Goal: Task Accomplishment & Management: Manage account settings

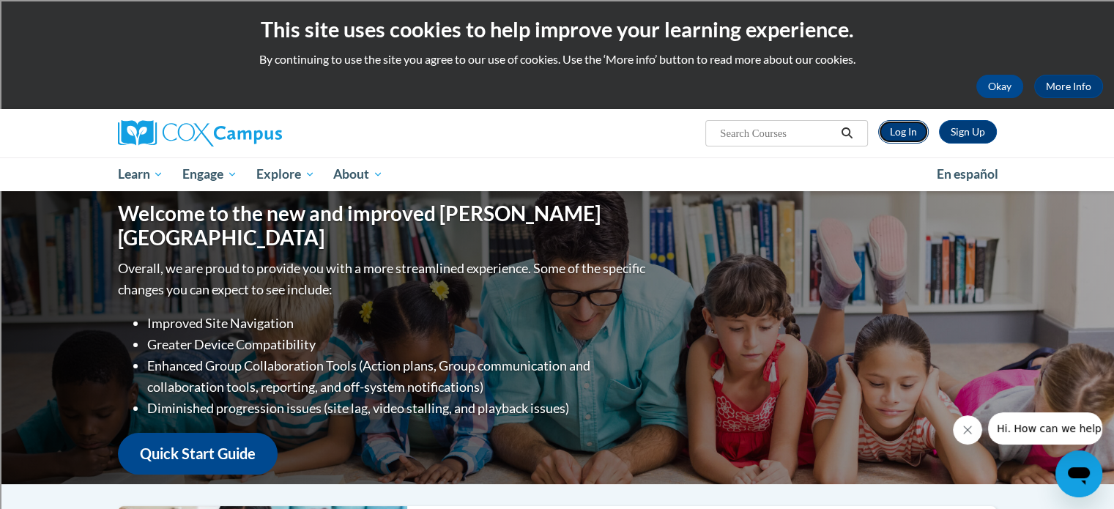
click at [889, 132] on link "Log In" at bounding box center [903, 131] width 51 height 23
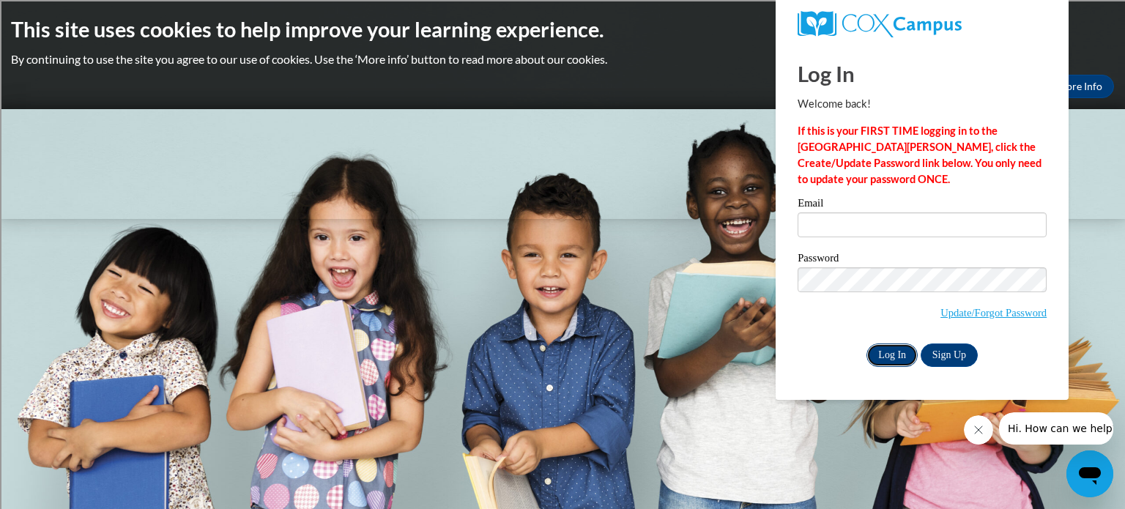
click at [884, 351] on input "Log In" at bounding box center [891, 354] width 51 height 23
click at [874, 219] on input "Email" at bounding box center [921, 224] width 249 height 25
type input "lsitor@marinette.k12.wi.us"
click at [885, 352] on input "Log In" at bounding box center [891, 354] width 51 height 23
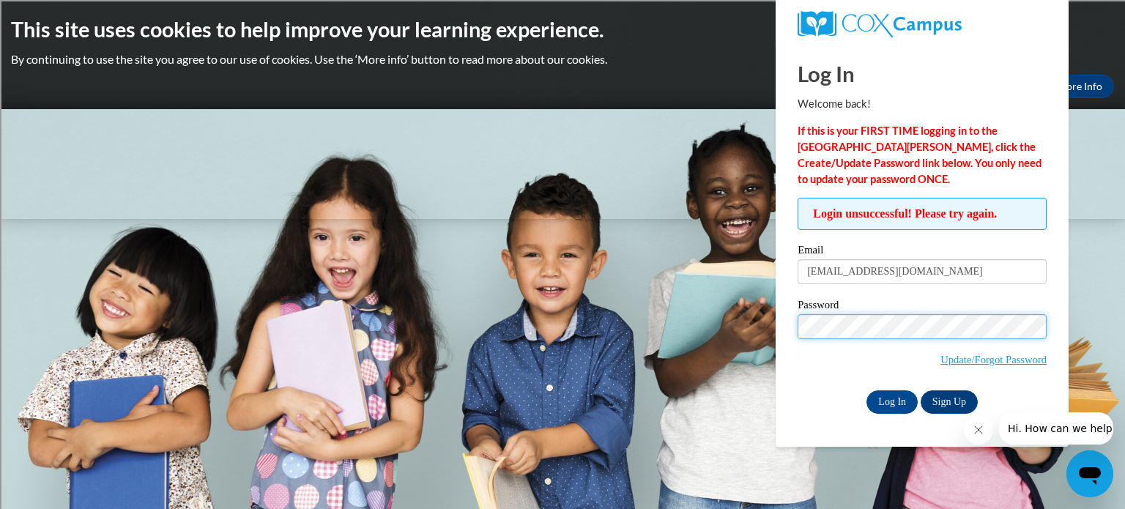
click at [866, 390] on input "Log In" at bounding box center [891, 401] width 51 height 23
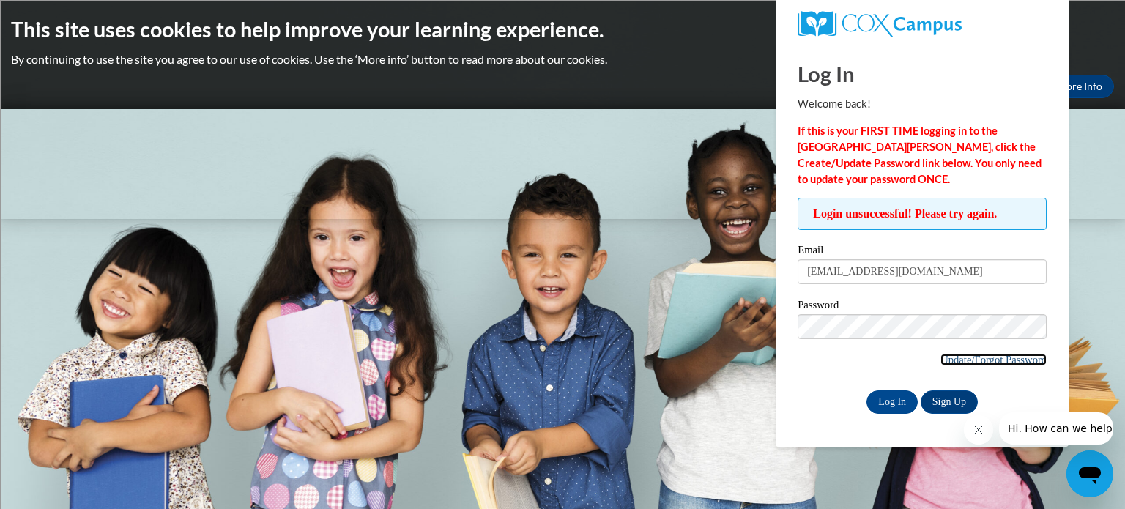
click at [959, 356] on link "Update/Forgot Password" at bounding box center [993, 360] width 106 height 12
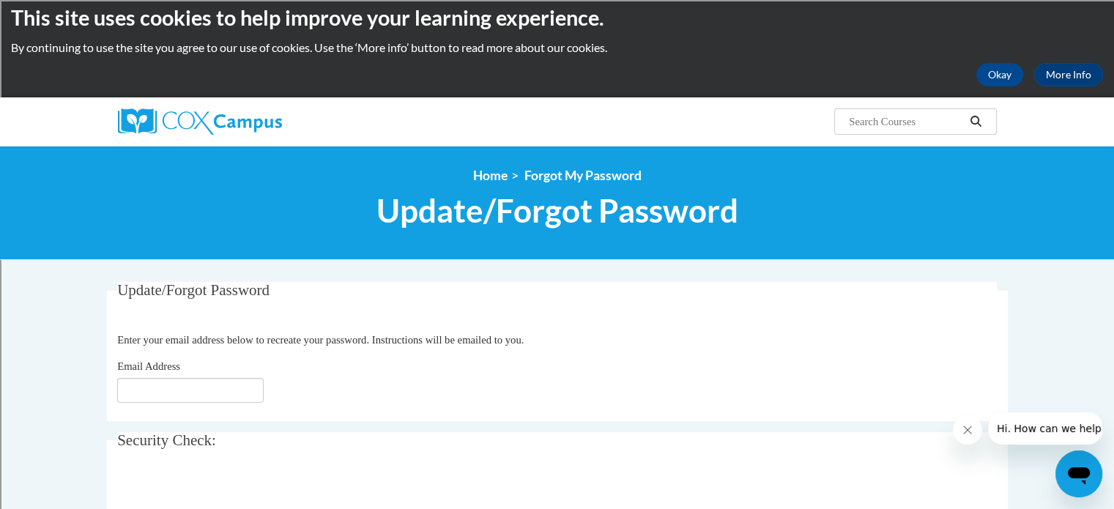
scroll to position [259, 0]
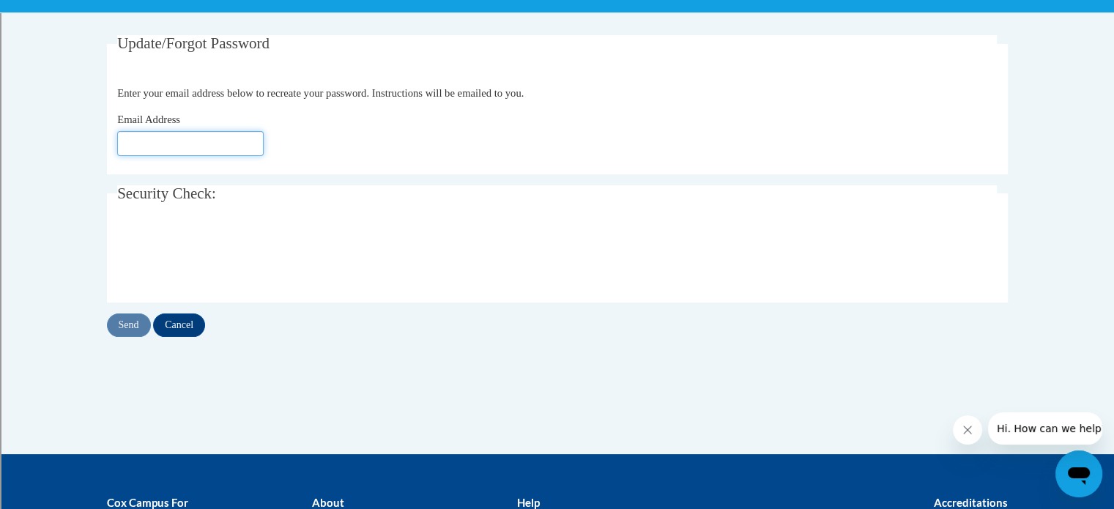
click at [207, 141] on input "Email Address" at bounding box center [190, 143] width 146 height 25
type input "[EMAIL_ADDRESS][DOMAIN_NAME]"
click at [129, 319] on input "Send" at bounding box center [129, 324] width 44 height 23
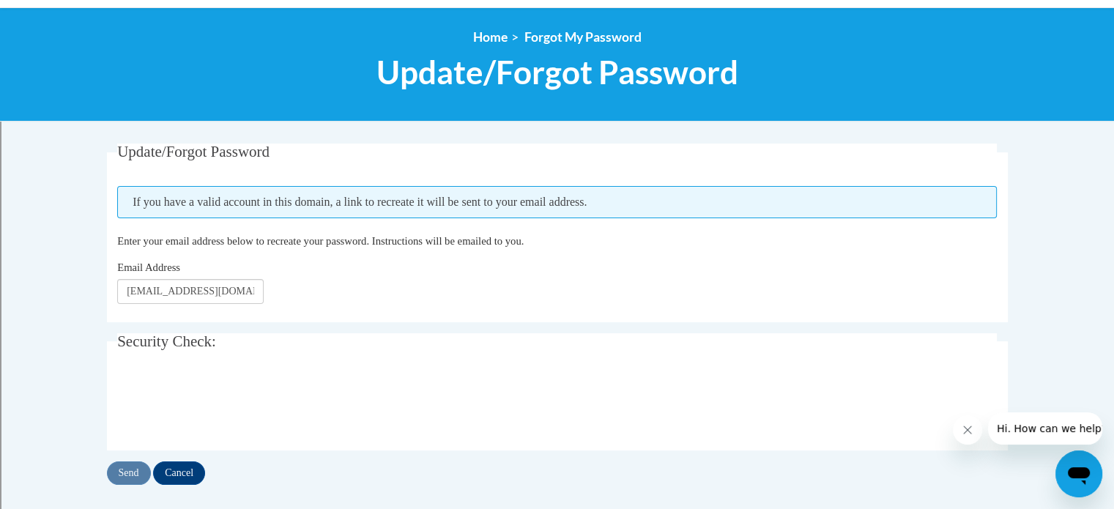
scroll to position [152, 0]
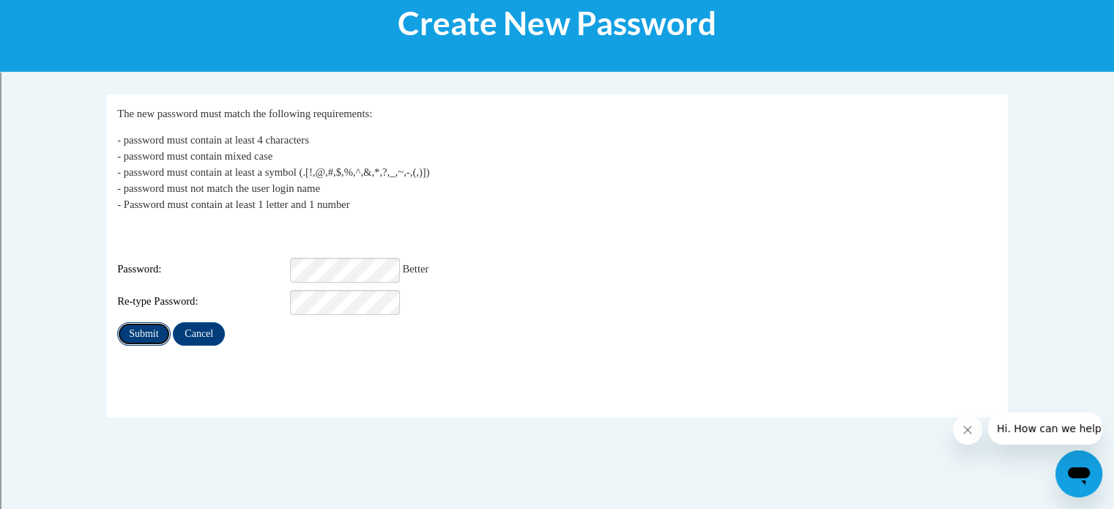
click at [152, 322] on input "Submit" at bounding box center [143, 333] width 53 height 23
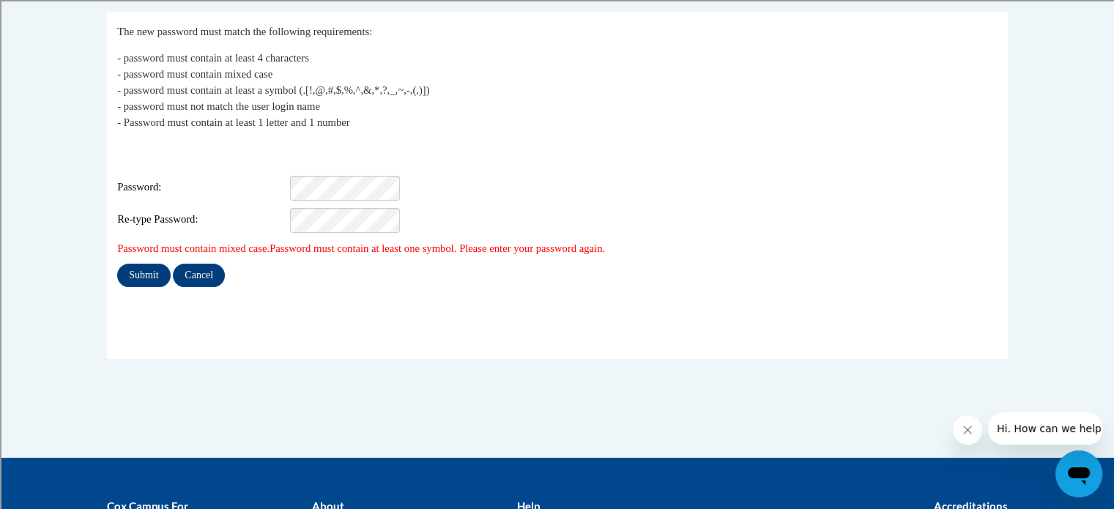
scroll to position [280, 0]
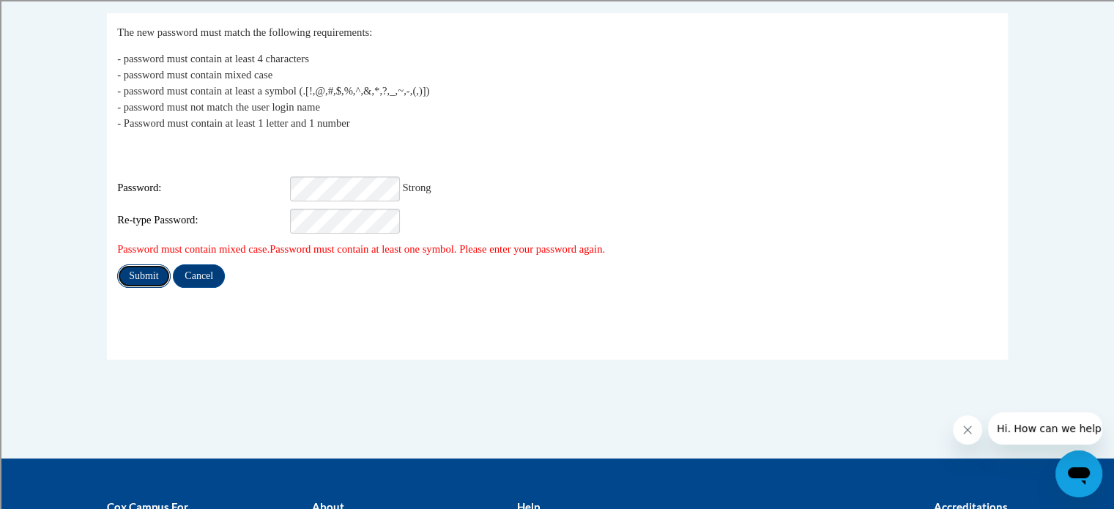
click at [149, 264] on input "Submit" at bounding box center [143, 275] width 53 height 23
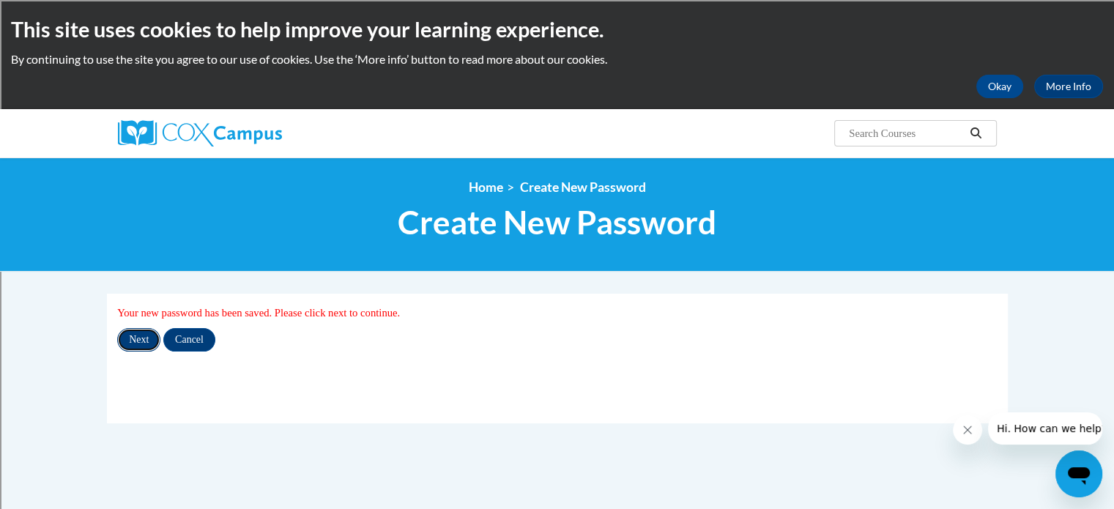
click at [149, 337] on input "Next" at bounding box center [138, 339] width 43 height 23
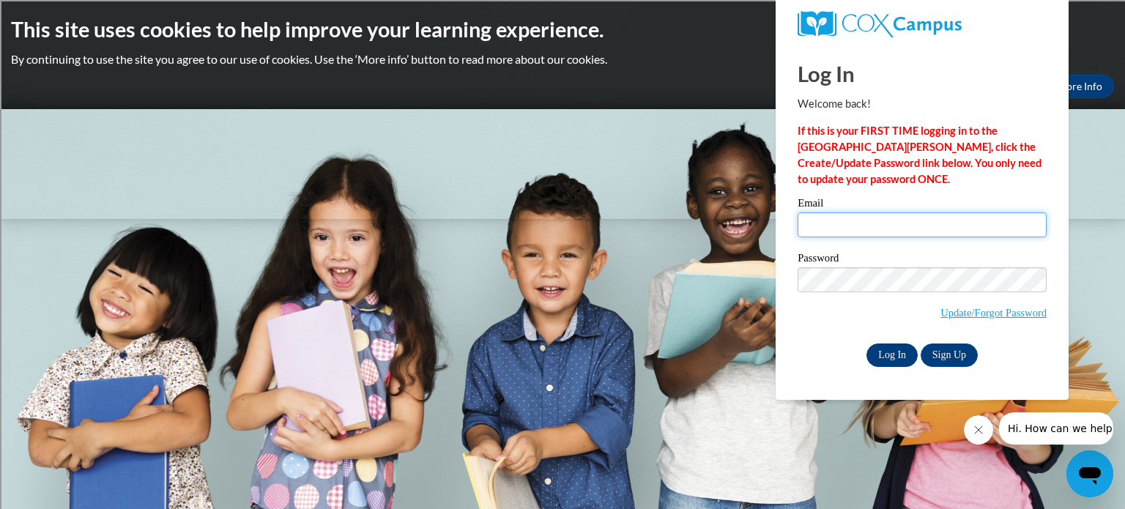
type input "lsitor@marinette.k12.wi.us"
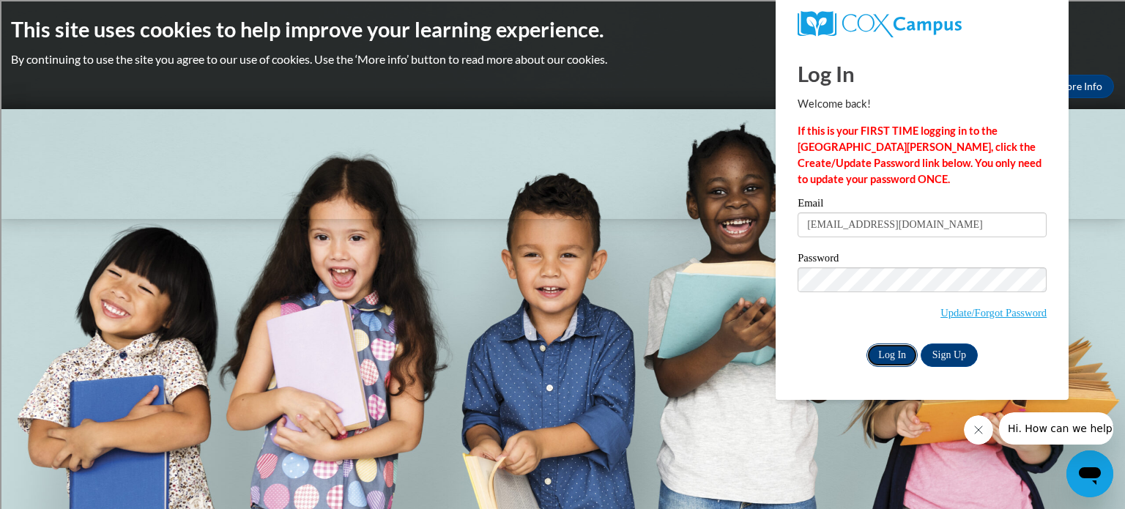
click at [891, 351] on input "Log In" at bounding box center [891, 354] width 51 height 23
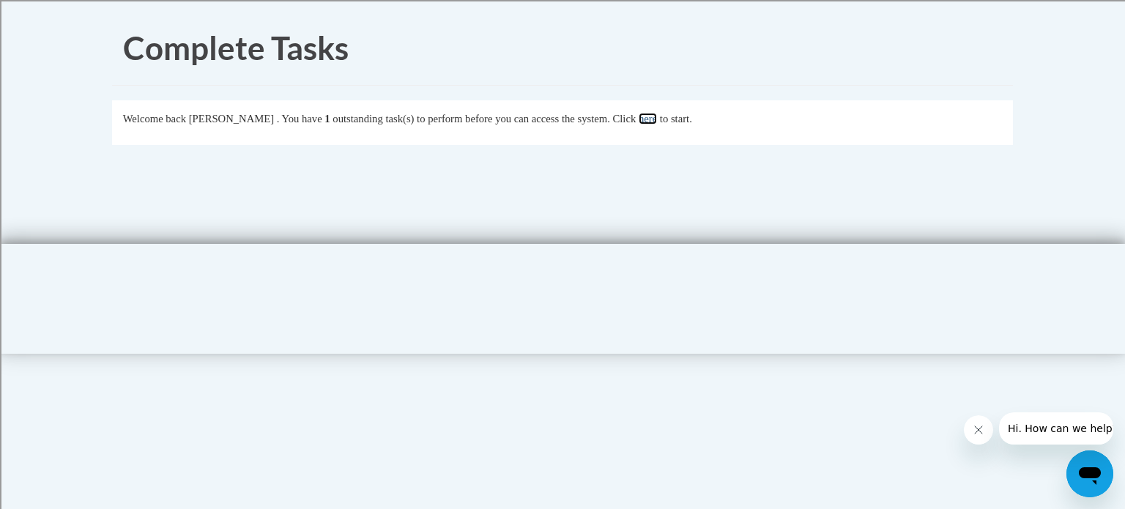
click at [657, 115] on link "here" at bounding box center [648, 119] width 18 height 12
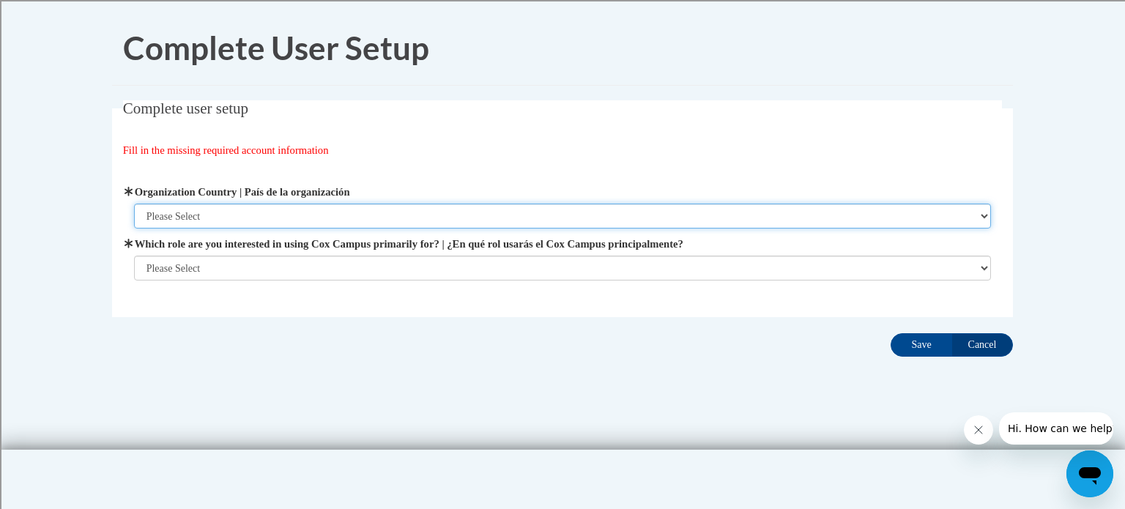
click at [223, 217] on select "Please Select [GEOGRAPHIC_DATA] | [GEOGRAPHIC_DATA] Outside of [GEOGRAPHIC_DATA…" at bounding box center [563, 216] width 858 height 25
select select "ad49bcad-a171-4b2e-b99c-48b446064914"
click at [134, 204] on select "Please Select [GEOGRAPHIC_DATA] | [GEOGRAPHIC_DATA] Outside of [GEOGRAPHIC_DATA…" at bounding box center [563, 216] width 858 height 25
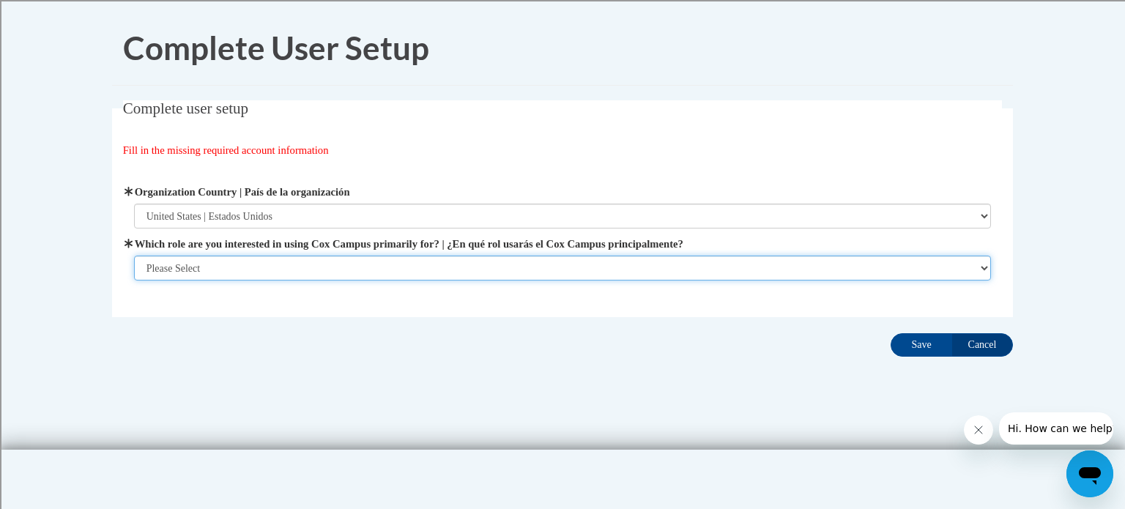
click at [211, 269] on select "Please Select College/University | Colegio/Universidad Community/Nonprofit Part…" at bounding box center [563, 268] width 858 height 25
select select "fbf2d438-af2f-41f8-98f1-81c410e29de3"
click at [134, 280] on select "Please Select College/University | Colegio/Universidad Community/Nonprofit Part…" at bounding box center [563, 268] width 858 height 25
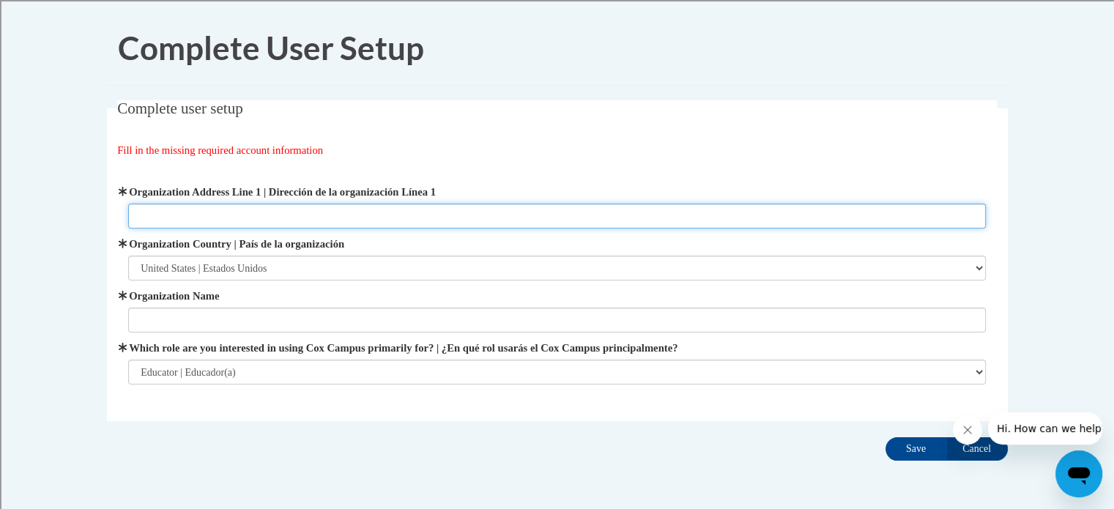
click at [349, 213] on input "Organization Address Line 1 | Dirección de la organización Línea 1" at bounding box center [557, 216] width 858 height 25
type input "[STREET_ADDRESS][PERSON_NAME]"
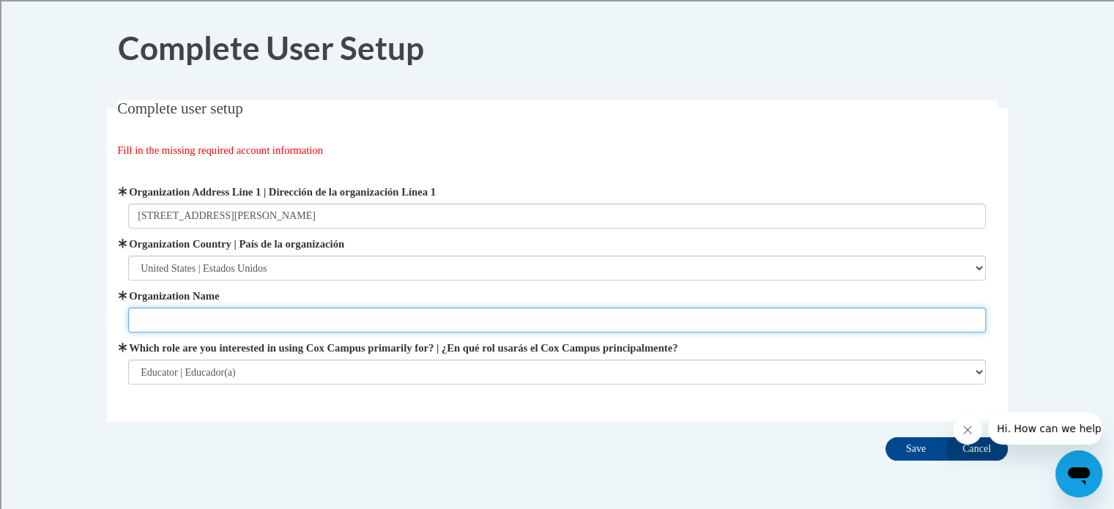
type input "[GEOGRAPHIC_DATA]"
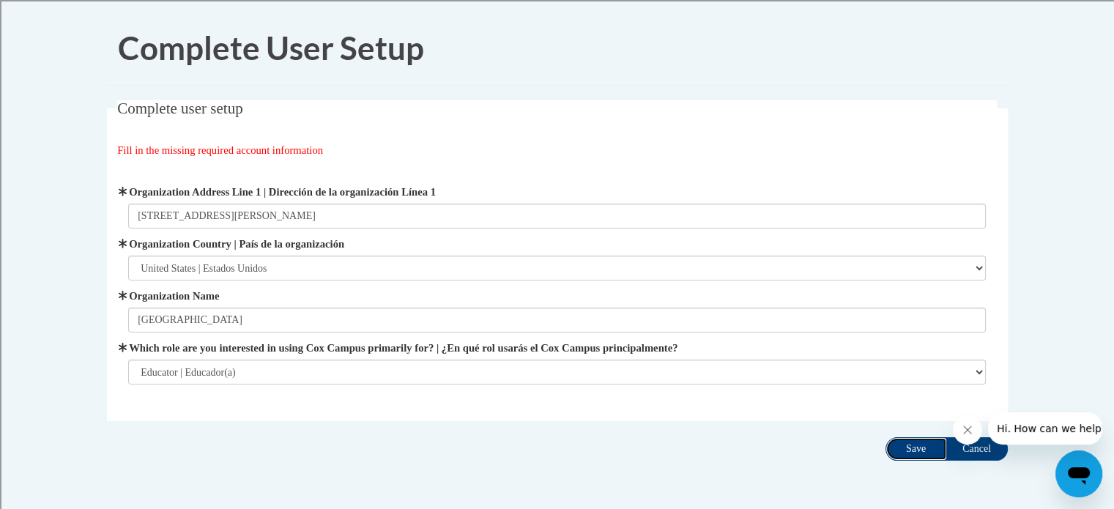
click at [914, 445] on input "Save" at bounding box center [916, 448] width 62 height 23
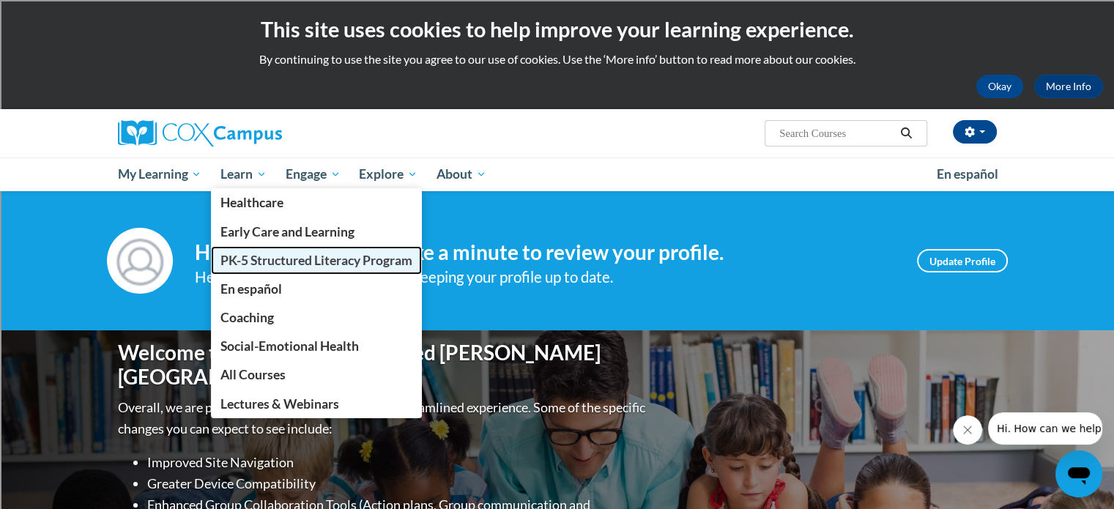
click at [246, 257] on span "PK-5 Structured Literacy Program" at bounding box center [316, 260] width 192 height 15
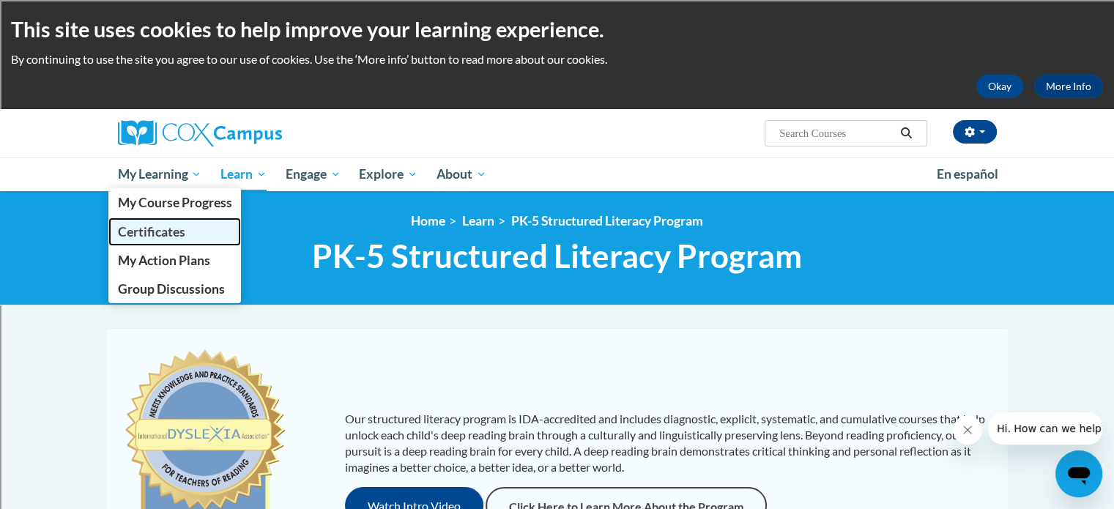
click at [176, 231] on span "Certificates" at bounding box center [150, 231] width 67 height 15
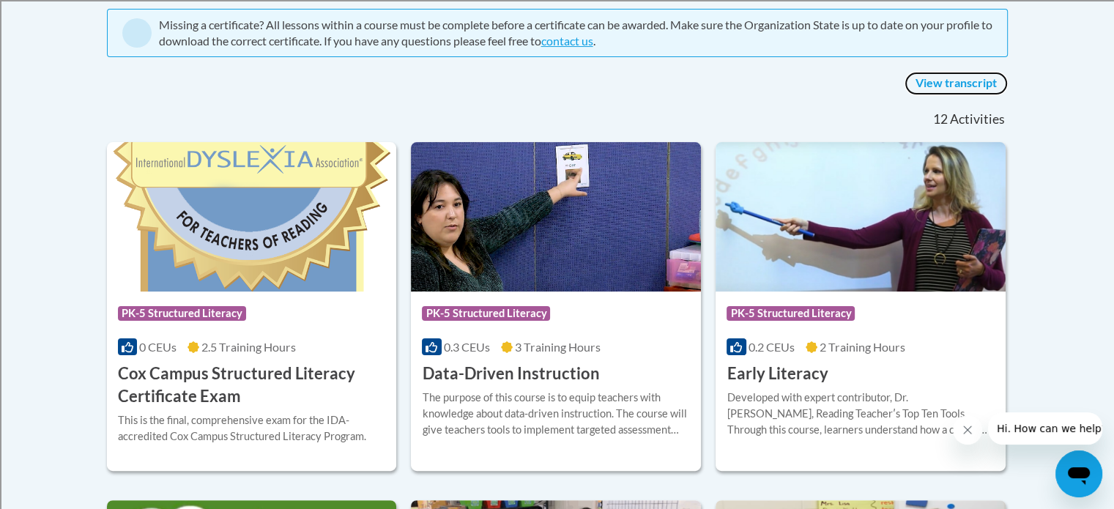
click at [971, 81] on link "View transcript" at bounding box center [955, 83] width 103 height 23
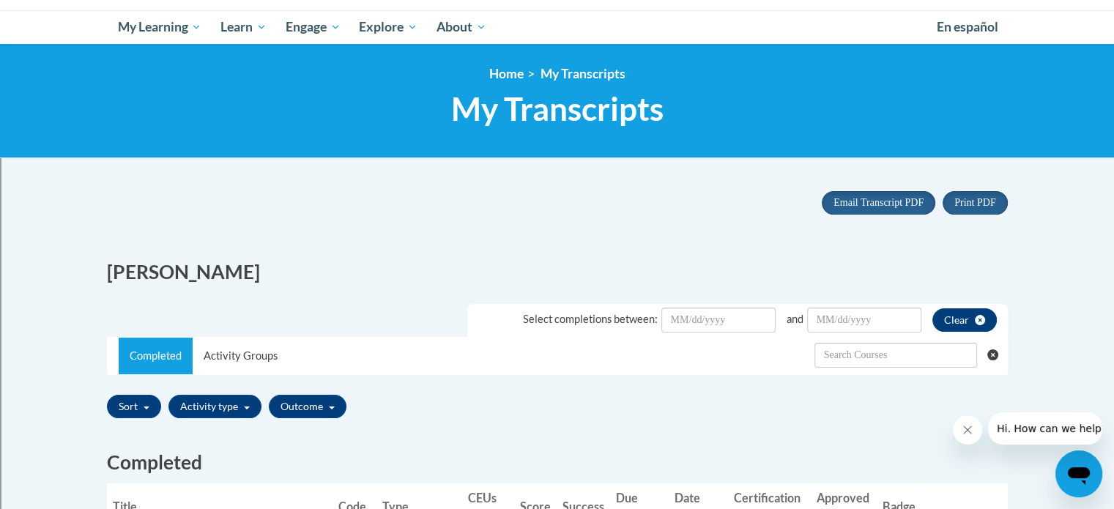
scroll to position [48, 0]
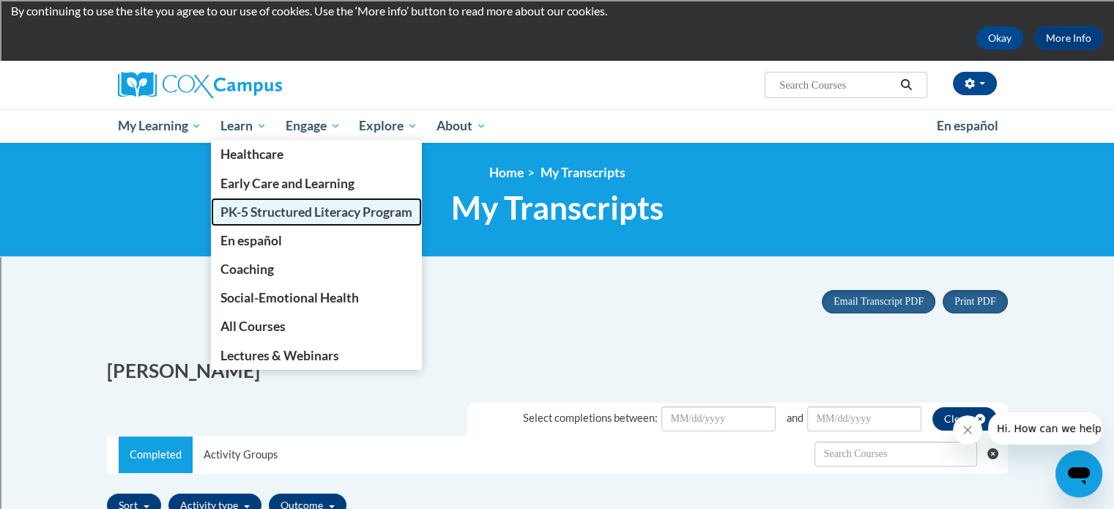
click at [271, 206] on span "PK-5 Structured Literacy Program" at bounding box center [316, 211] width 192 height 15
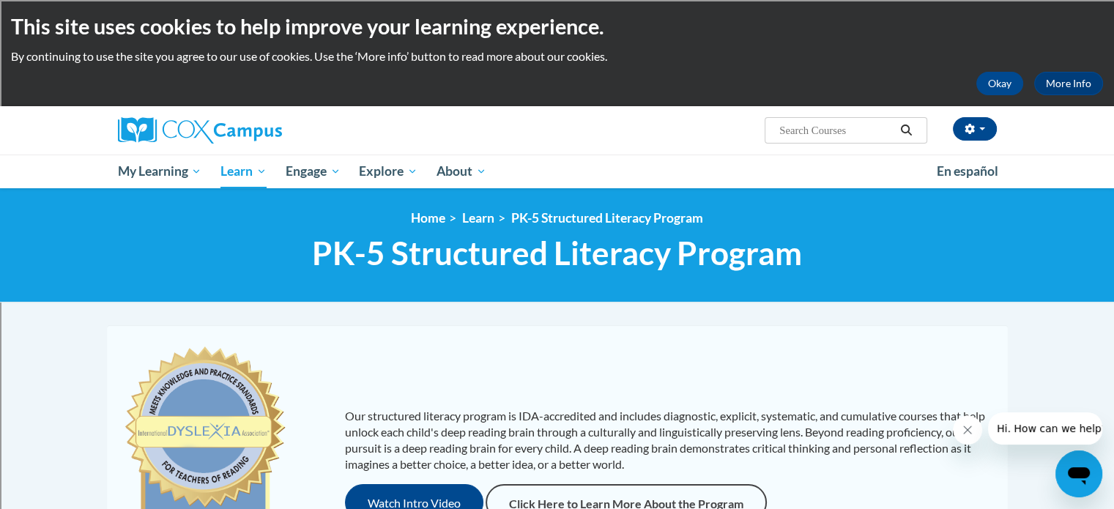
scroll to position [2, 0]
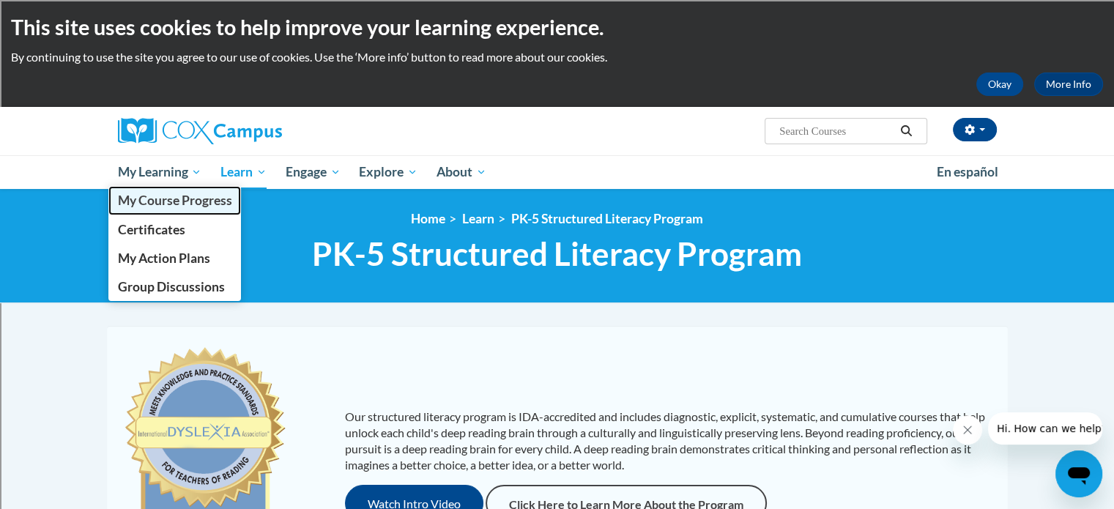
click at [155, 203] on span "My Course Progress" at bounding box center [174, 200] width 114 height 15
